Goal: Ask a question

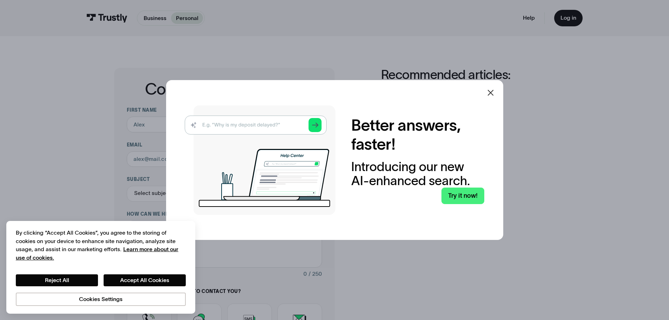
click at [492, 92] on icon at bounding box center [490, 92] width 8 height 8
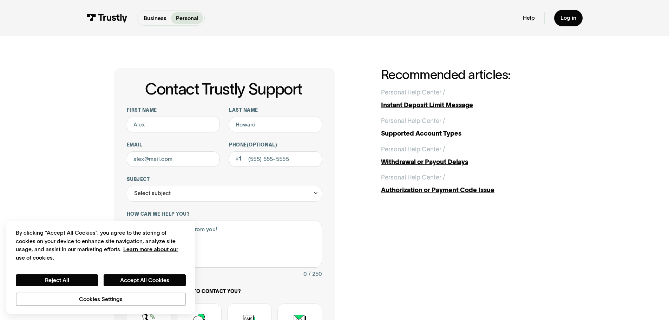
click at [80, 137] on div "Contact Trustly Support First name Last name Email Phone (Optional) Subject Sel…" at bounding box center [334, 247] width 637 height 422
click at [135, 281] on button "Accept All Cookies" at bounding box center [145, 280] width 82 height 12
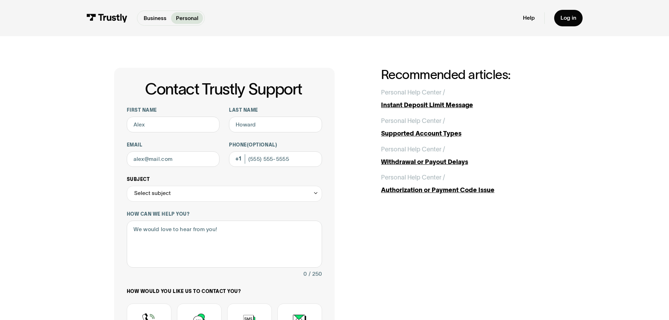
click at [181, 194] on div "Select subject" at bounding box center [224, 194] width 195 height 16
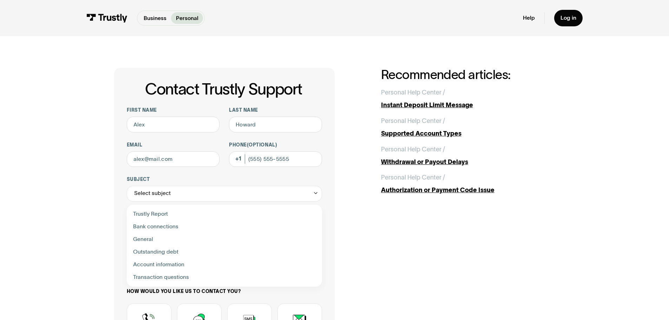
click at [361, 270] on div "Contact Trustly Support First name Last name Email Phone (Optional) Subject Sel…" at bounding box center [334, 247] width 441 height 359
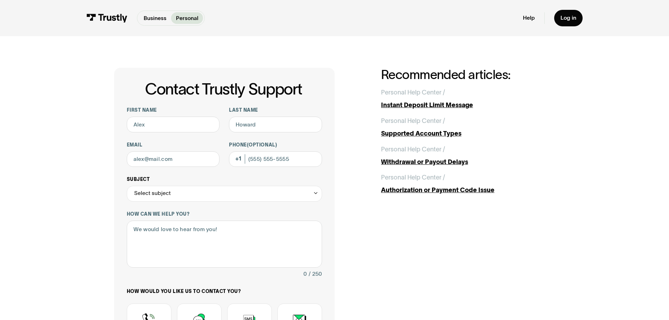
click at [223, 193] on div "Select subject" at bounding box center [224, 194] width 195 height 16
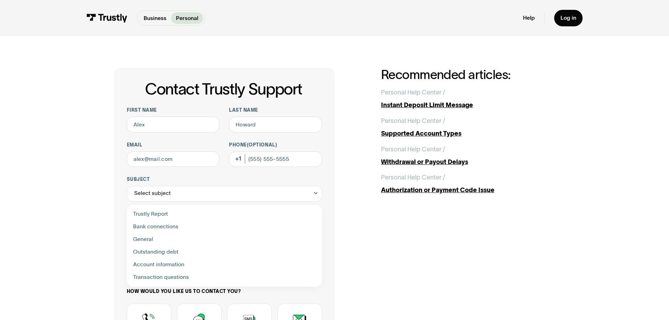
click at [79, 183] on div "Contact Trustly Support First name Last name Email Phone (Optional) Subject Sel…" at bounding box center [334, 247] width 637 height 422
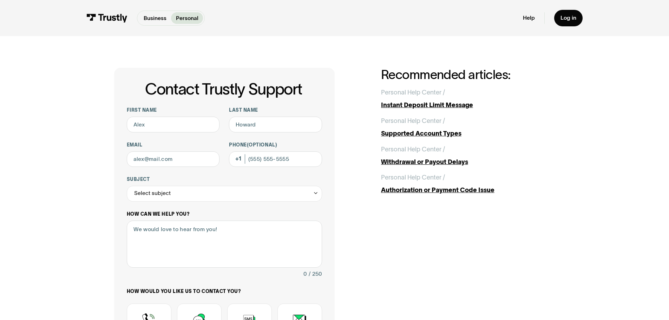
scroll to position [70, 0]
